Goal: Complete application form

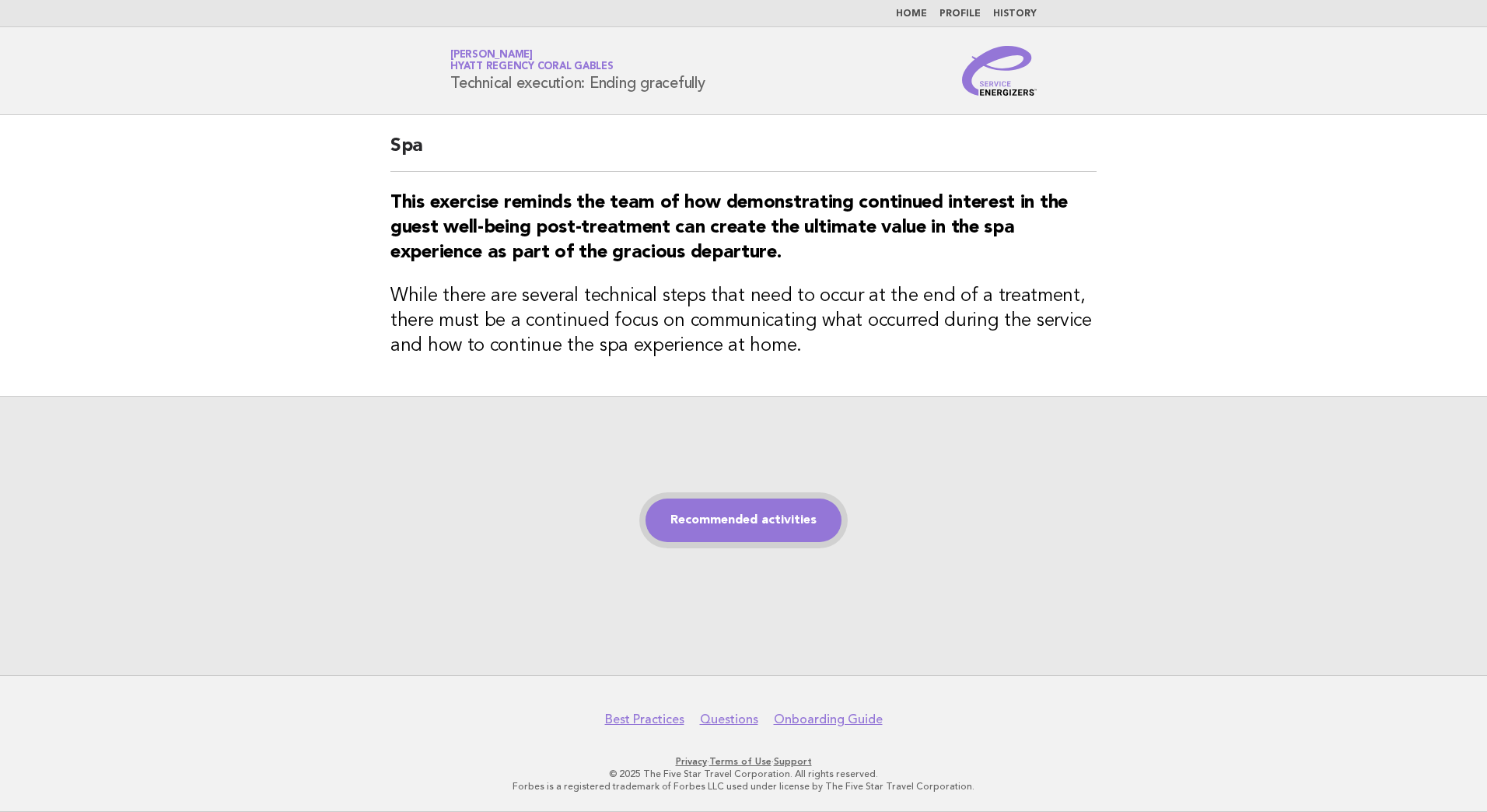
click at [715, 516] on link "Recommended activities" at bounding box center [744, 519] width 196 height 44
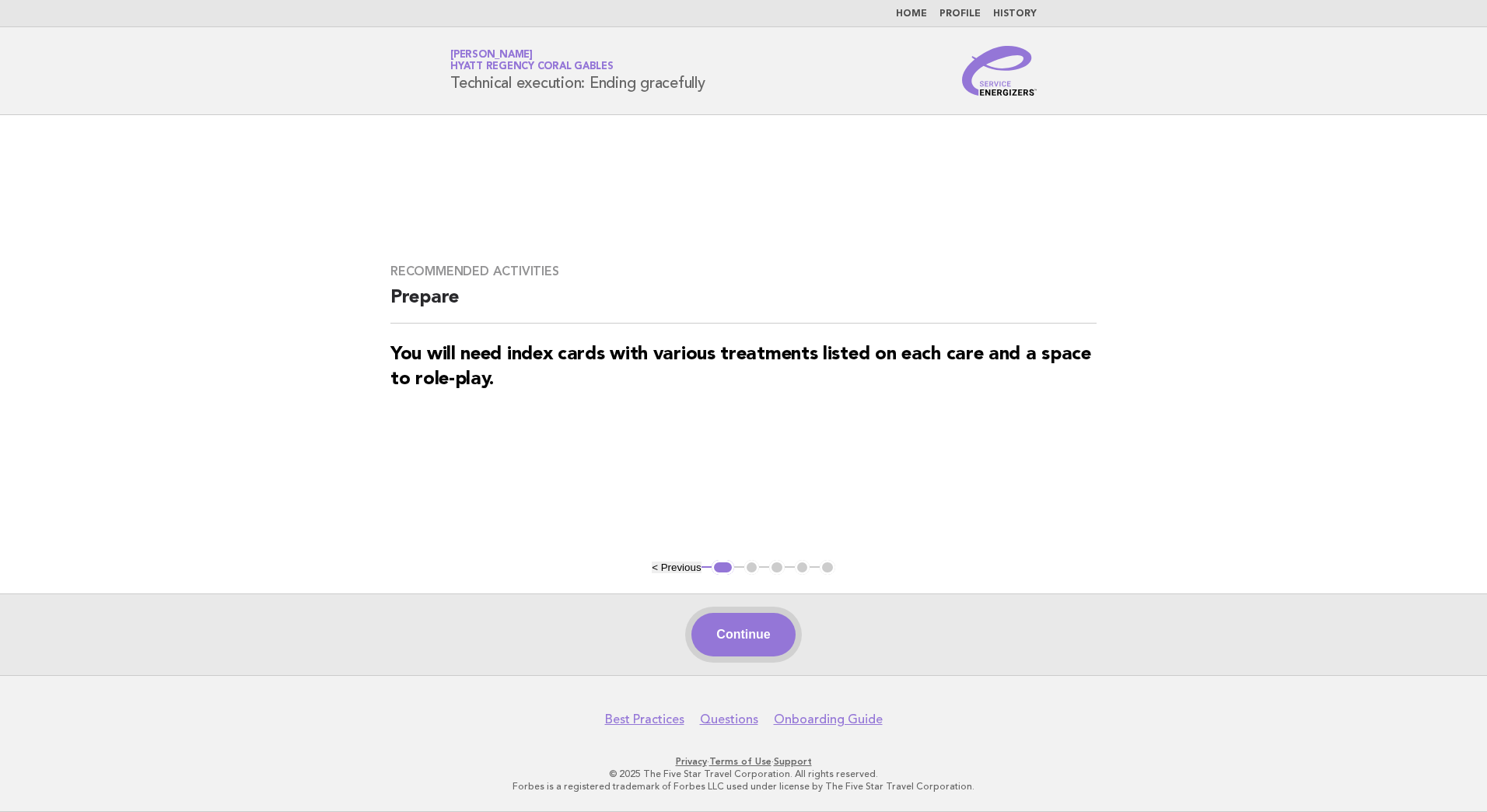
click at [756, 621] on button "Continue" at bounding box center [743, 634] width 104 height 44
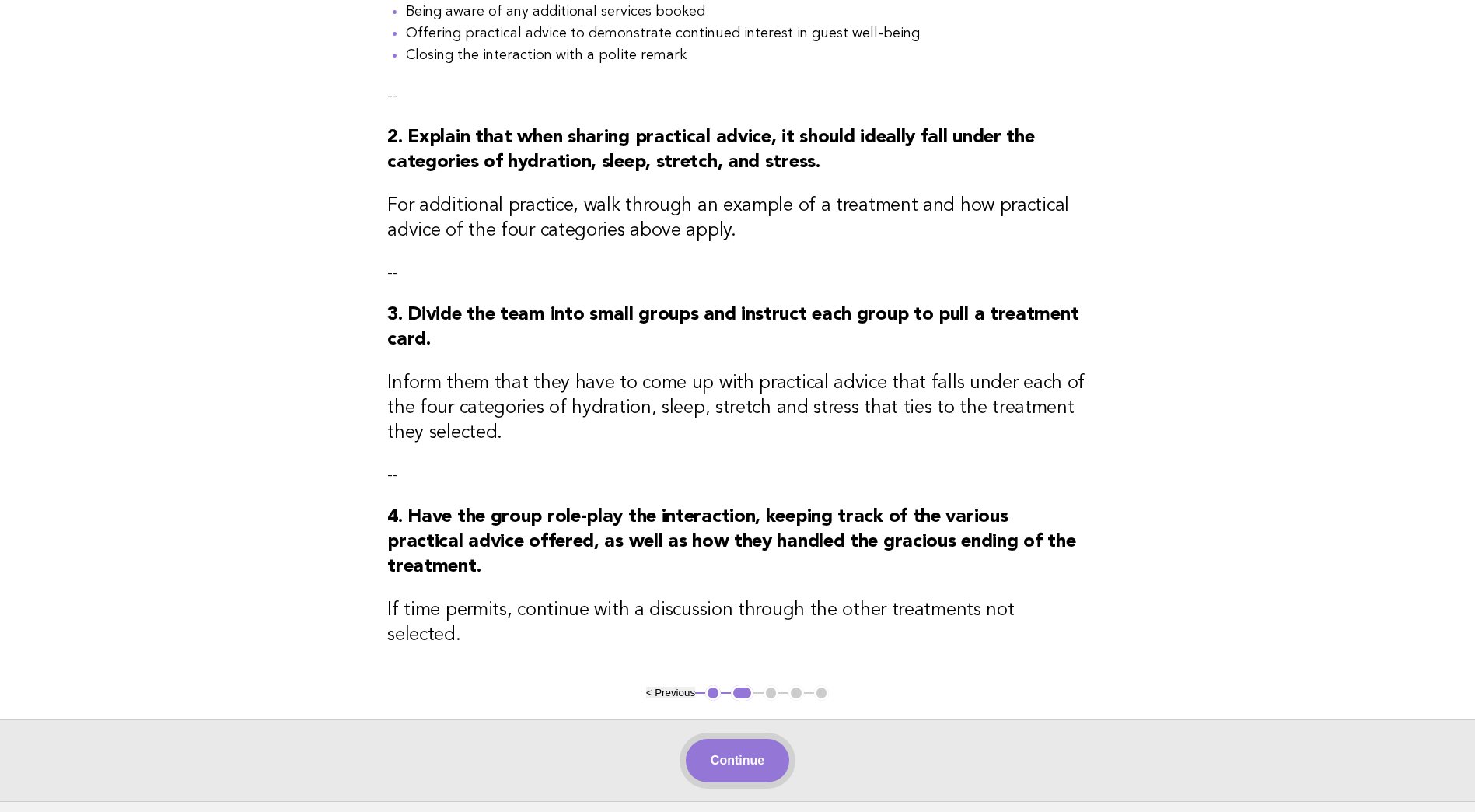
click at [772, 738] on button "Continue" at bounding box center [738, 760] width 104 height 44
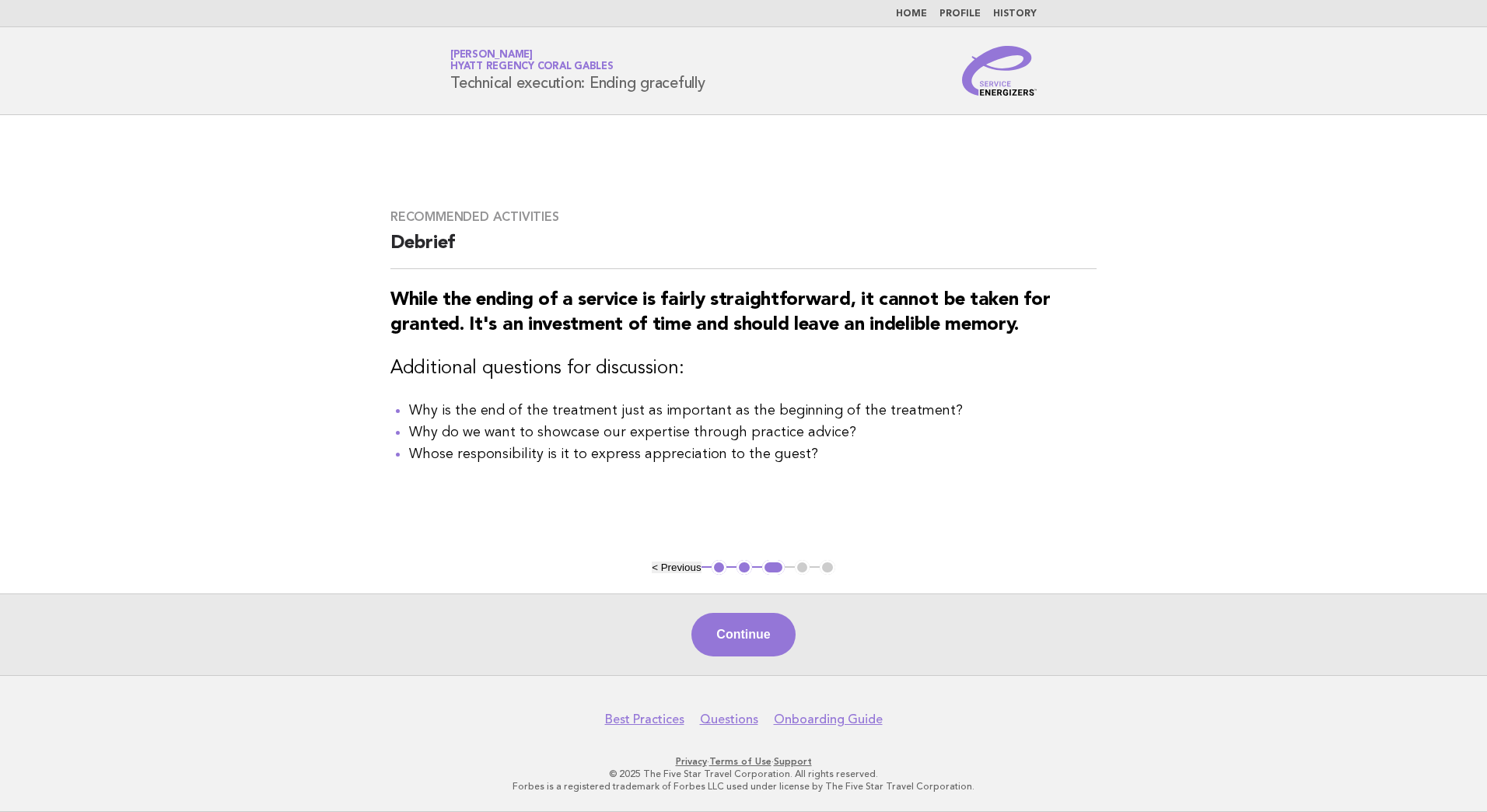
click at [748, 636] on button "Continue" at bounding box center [743, 634] width 104 height 44
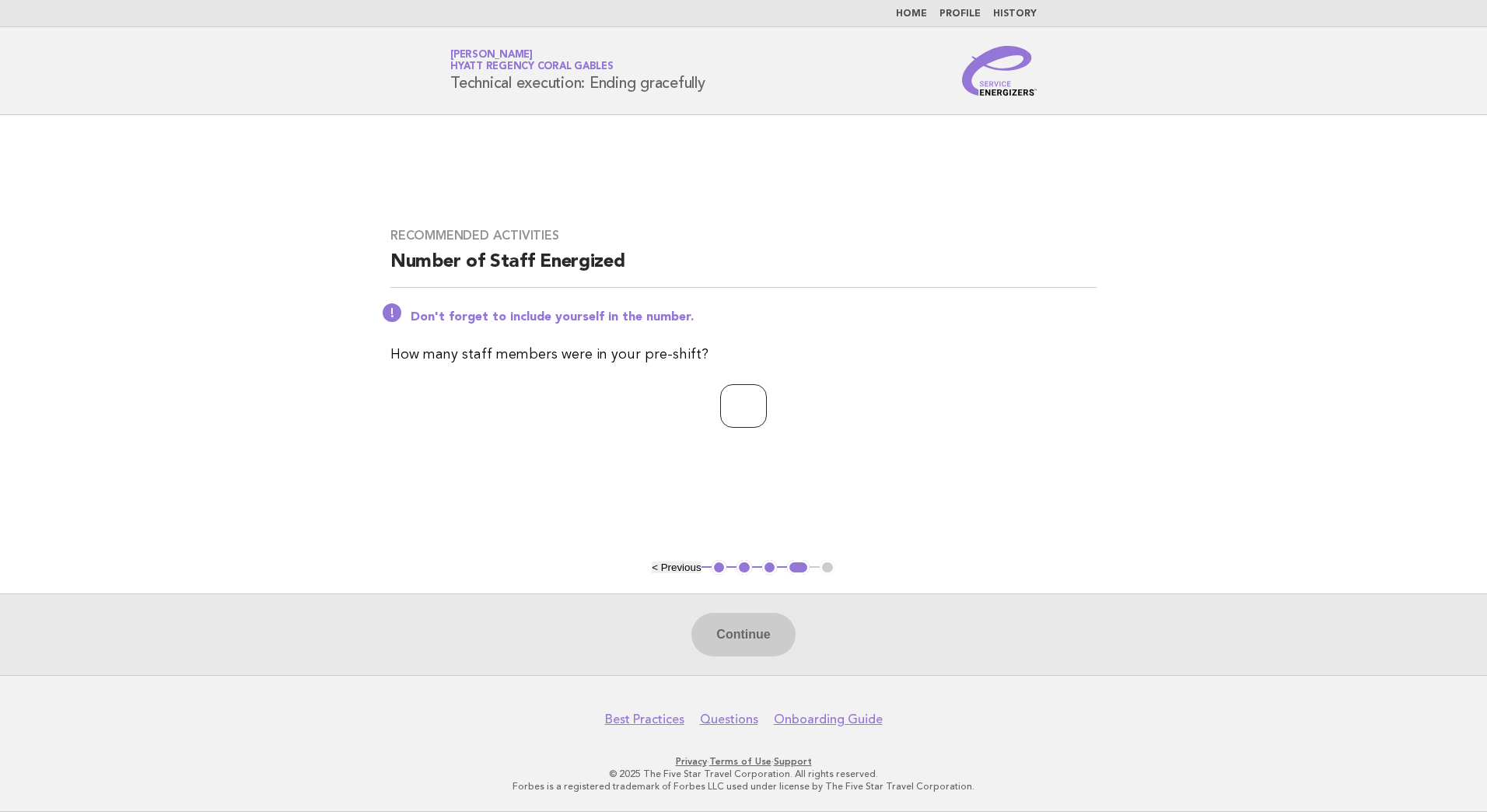
click at [720, 411] on input "number" at bounding box center [744, 405] width 47 height 44
type input "*"
click at [750, 620] on button "Continue" at bounding box center [743, 634] width 104 height 44
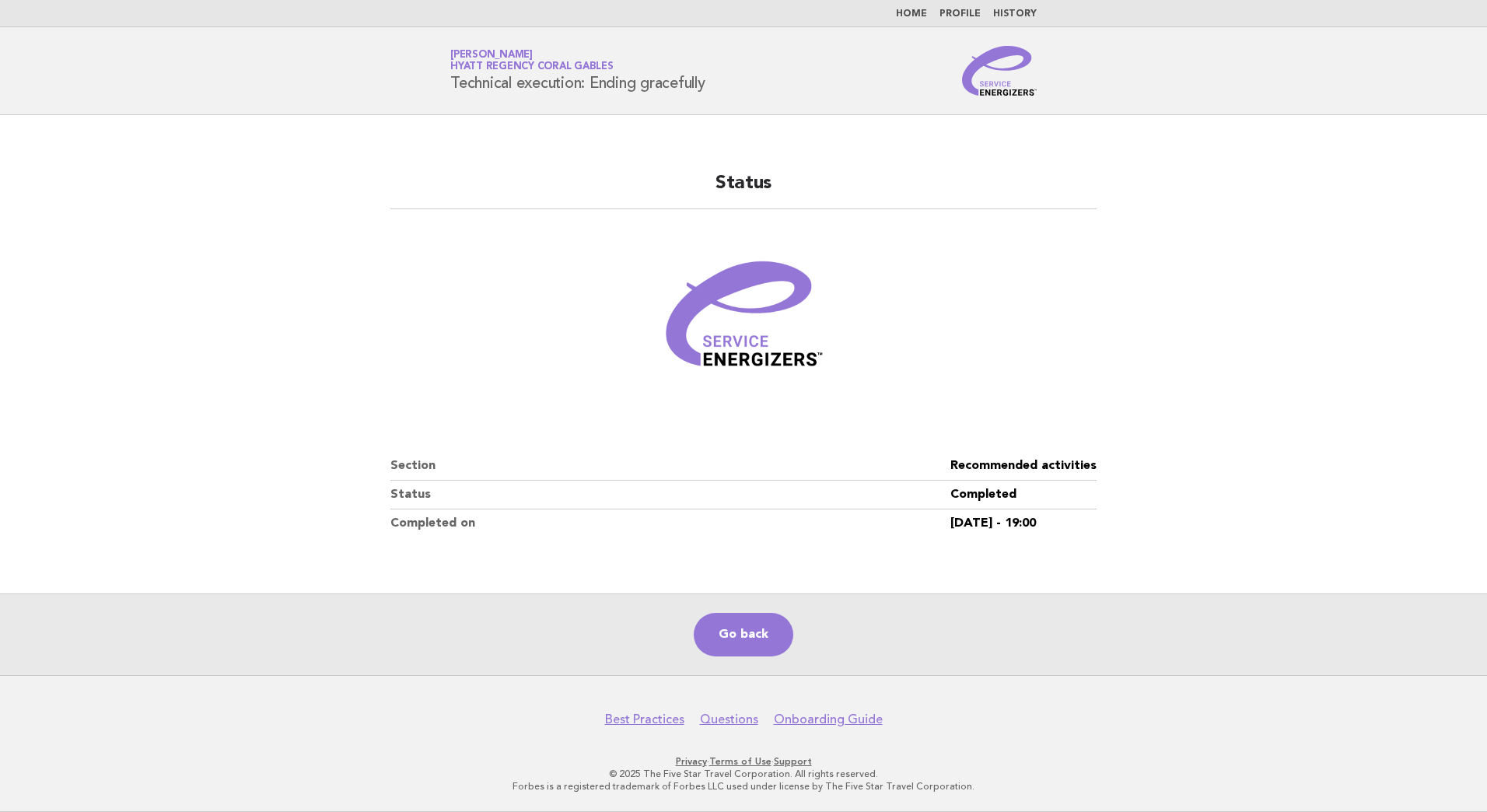
click at [1318, 490] on main "Status Section Recommended activities Status Completed Completed on 22/Aug/2025…" at bounding box center [744, 395] width 1487 height 560
click at [168, 271] on main "Status Section Recommended activities Status Completed Completed on 22/Aug/2025…" at bounding box center [744, 395] width 1487 height 560
